Goal: Task Accomplishment & Management: Manage account settings

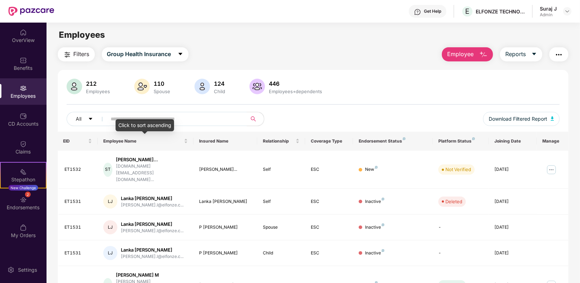
click at [127, 121] on div "Click to sort ascending" at bounding box center [145, 125] width 59 height 12
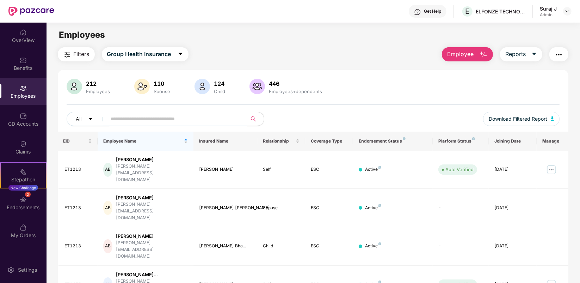
click at [182, 117] on input "text" at bounding box center [174, 119] width 127 height 11
click at [89, 140] on div "EID" at bounding box center [77, 140] width 29 height 7
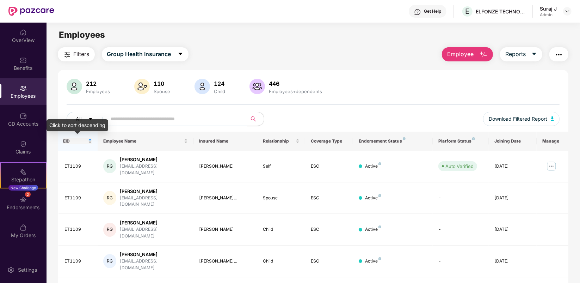
click at [89, 139] on div "EID" at bounding box center [77, 140] width 29 height 7
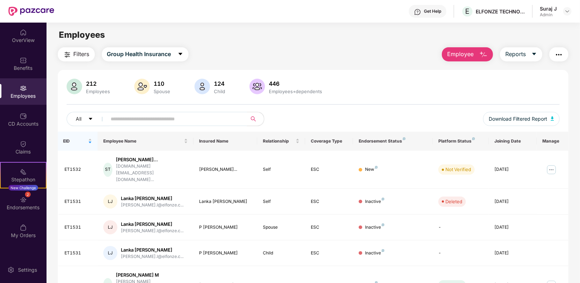
click at [196, 118] on input "text" at bounding box center [174, 119] width 127 height 11
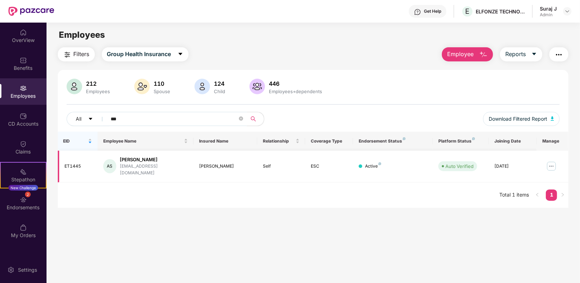
type input "***"
click at [550, 161] on img at bounding box center [551, 165] width 11 height 11
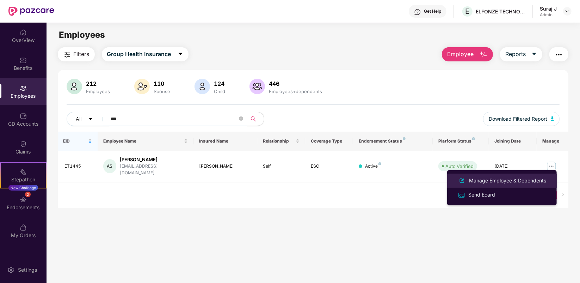
click at [492, 178] on div "Manage Employee & Dependents" at bounding box center [508, 181] width 80 height 8
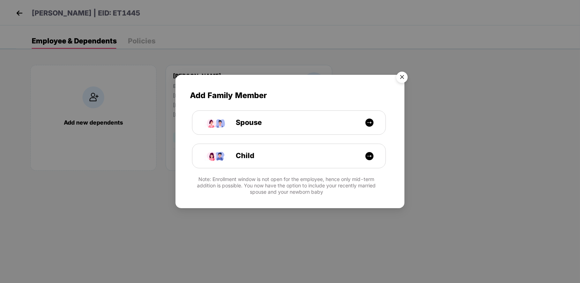
click at [398, 80] on img "Close" at bounding box center [402, 78] width 20 height 20
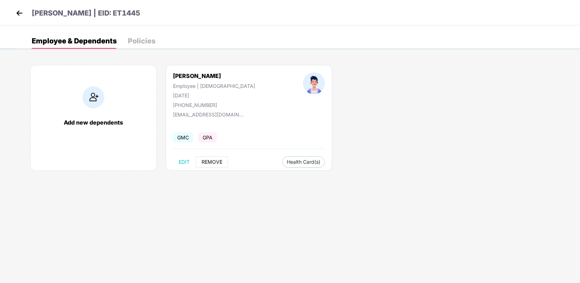
click at [209, 160] on span "REMOVE" at bounding box center [212, 162] width 21 height 6
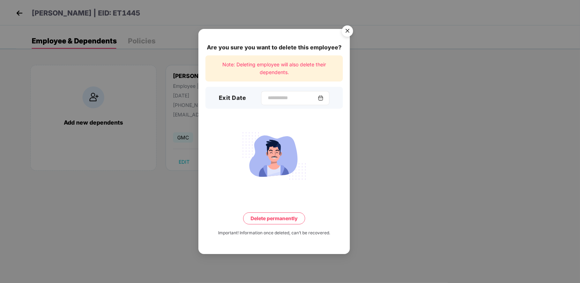
click at [324, 99] on img at bounding box center [321, 98] width 6 height 6
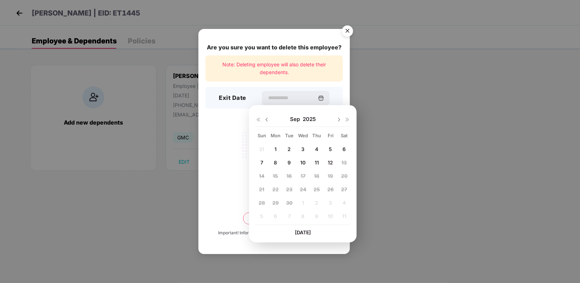
click at [330, 162] on span "12" at bounding box center [330, 162] width 5 height 6
type input "**********"
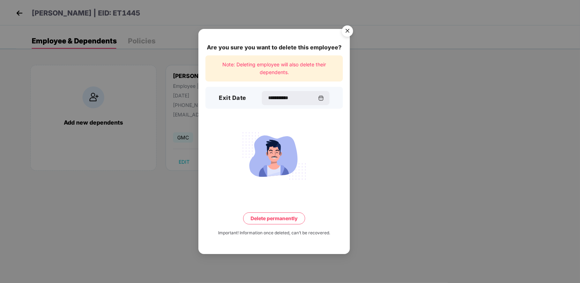
click at [279, 218] on button "Delete permanently" at bounding box center [274, 218] width 62 height 12
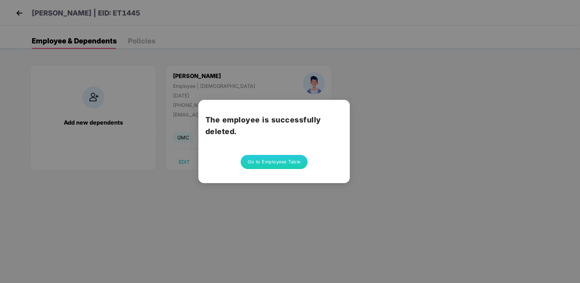
click at [277, 161] on button "Go to Employees Table" at bounding box center [274, 162] width 67 height 14
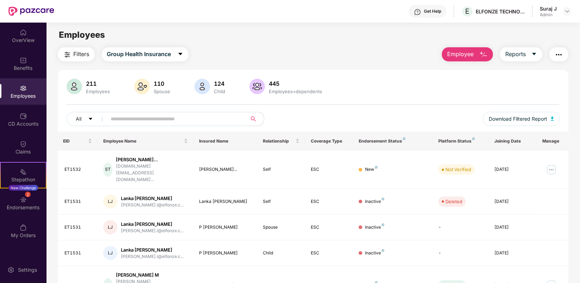
click at [183, 118] on input "text" at bounding box center [174, 119] width 127 height 11
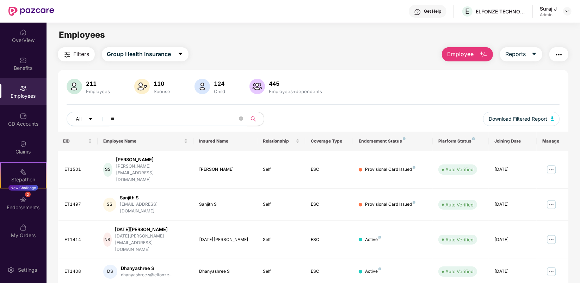
type input "*"
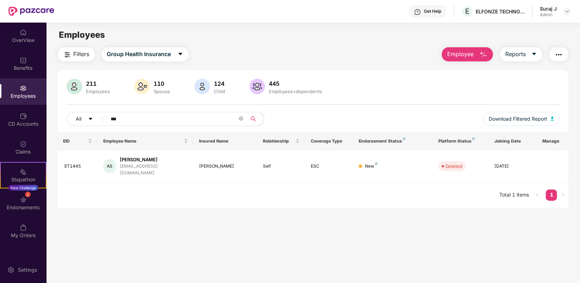
type input "***"
